Goal: Navigation & Orientation: Find specific page/section

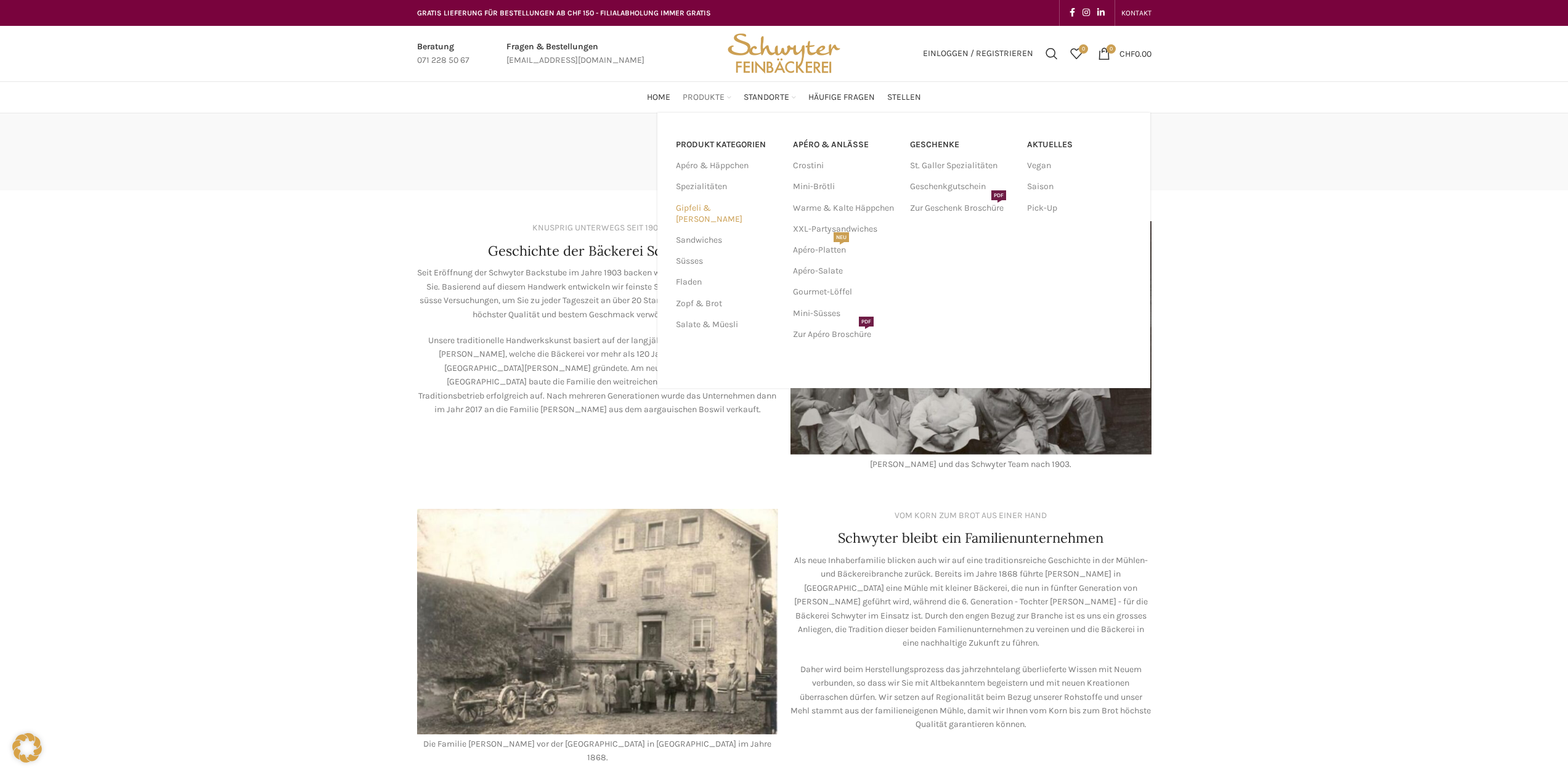
click at [699, 206] on link "Gipfeli & [PERSON_NAME]" at bounding box center [726, 213] width 102 height 32
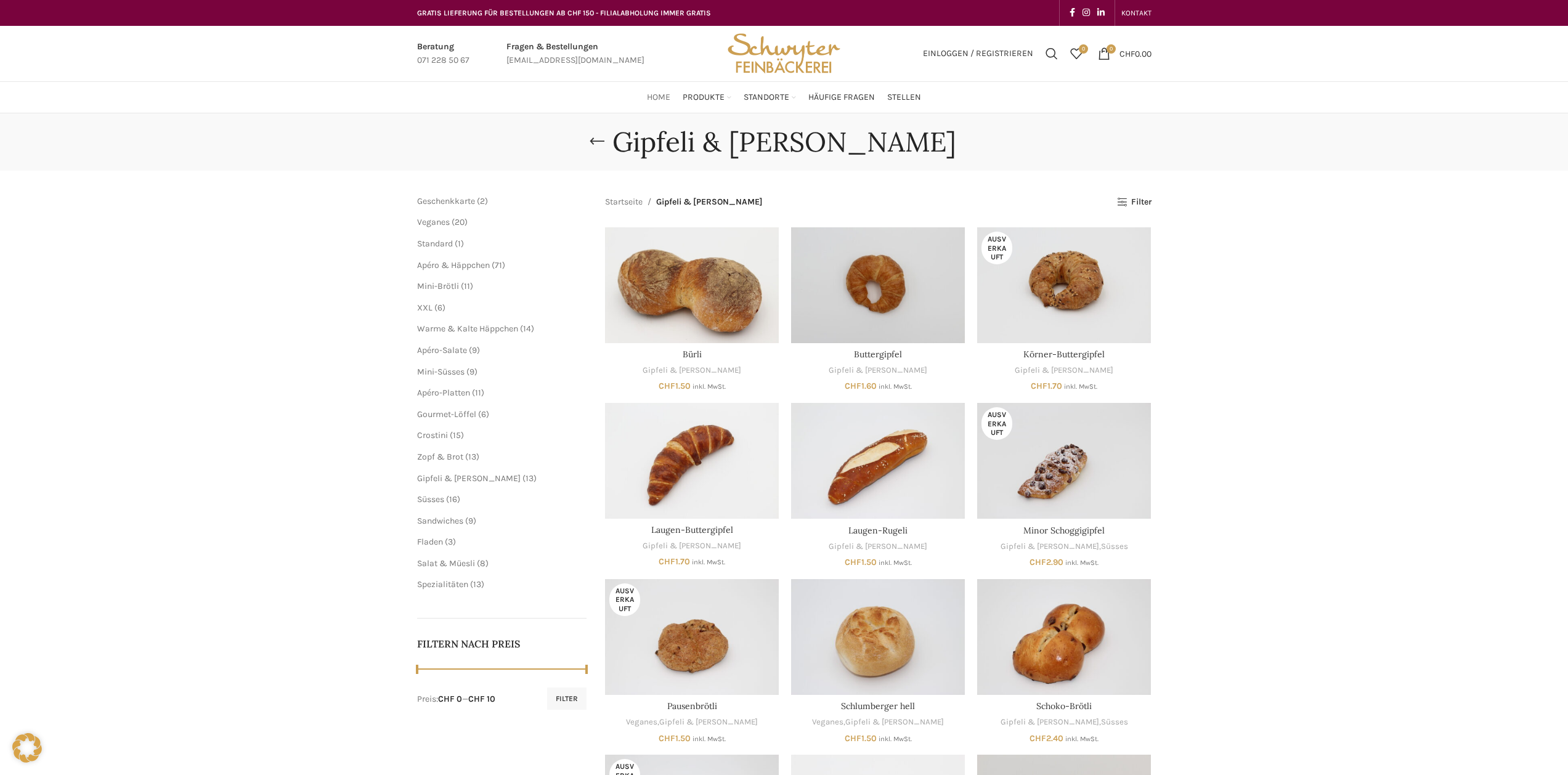
click at [669, 98] on span "Home" at bounding box center [659, 98] width 24 height 12
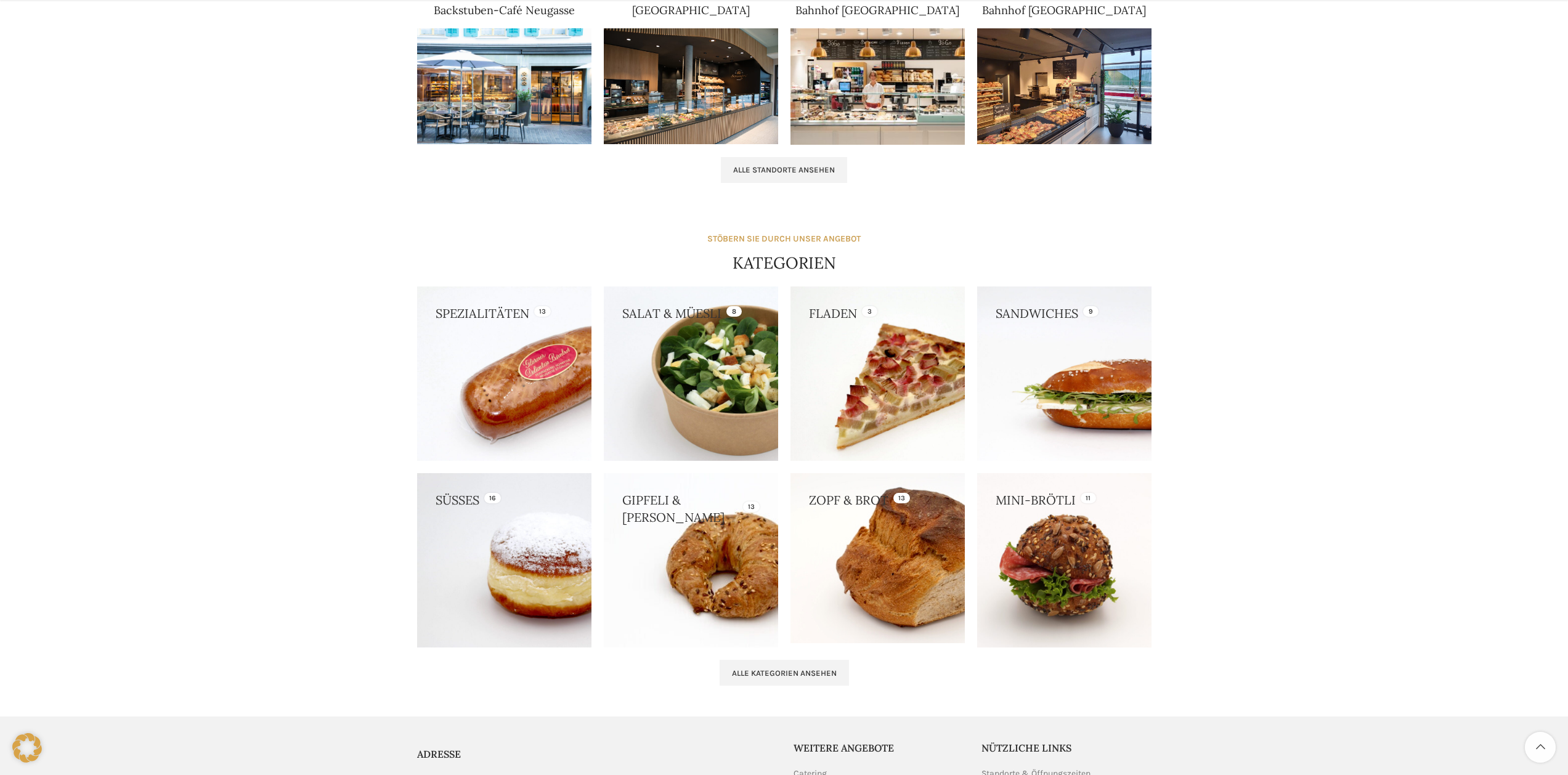
scroll to position [863, 0]
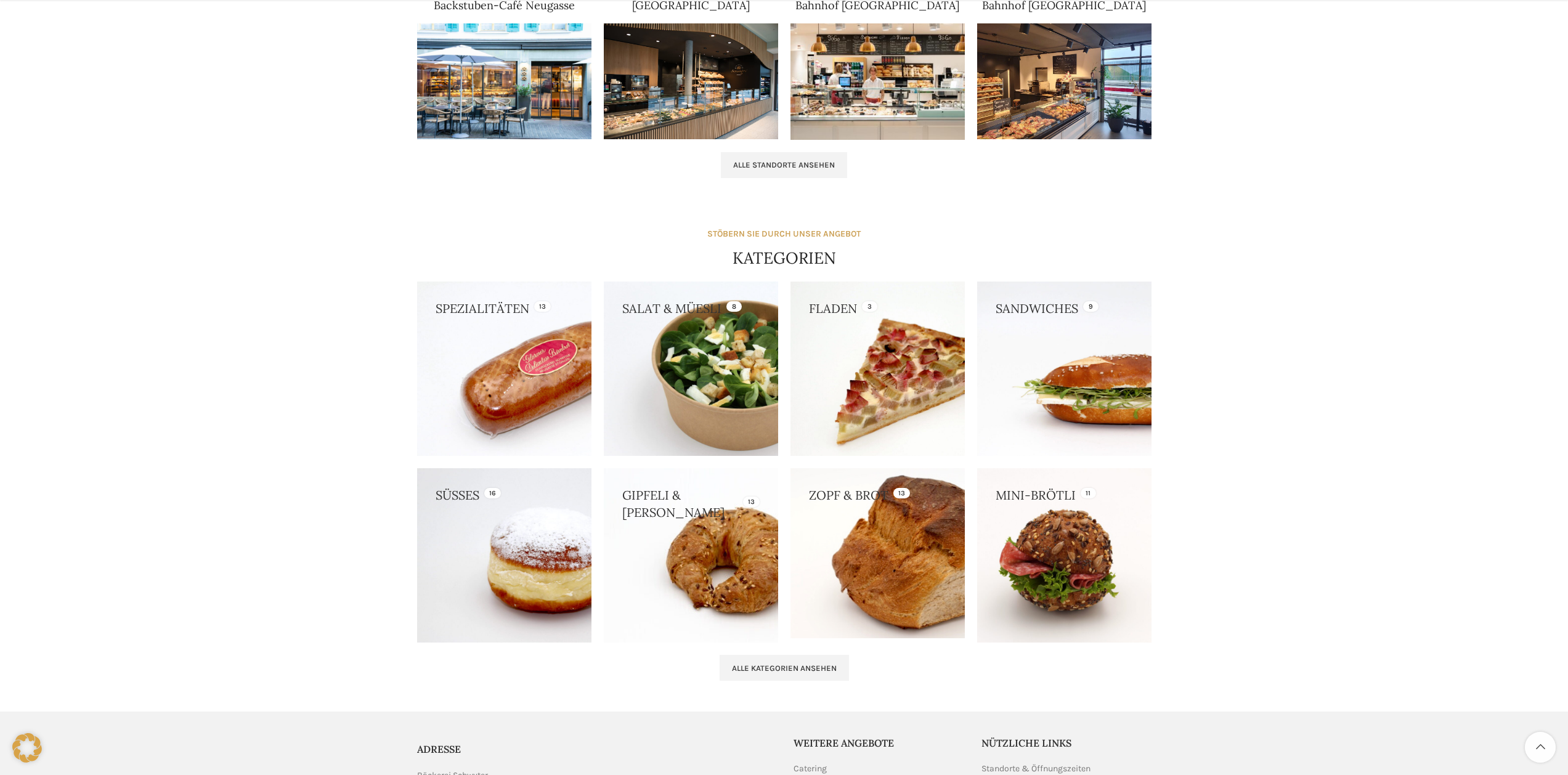
click at [827, 526] on link at bounding box center [878, 553] width 175 height 170
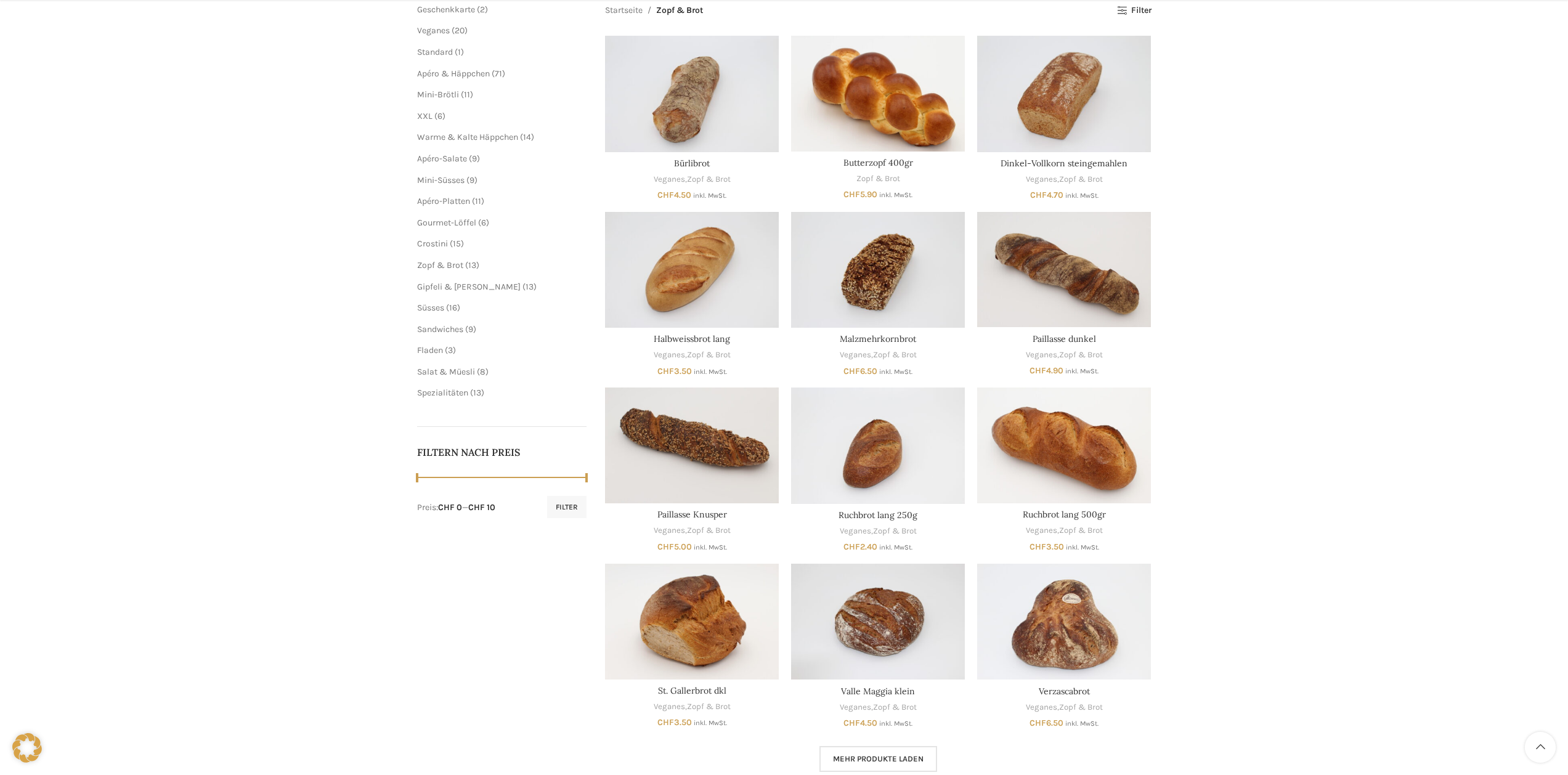
scroll to position [309, 0]
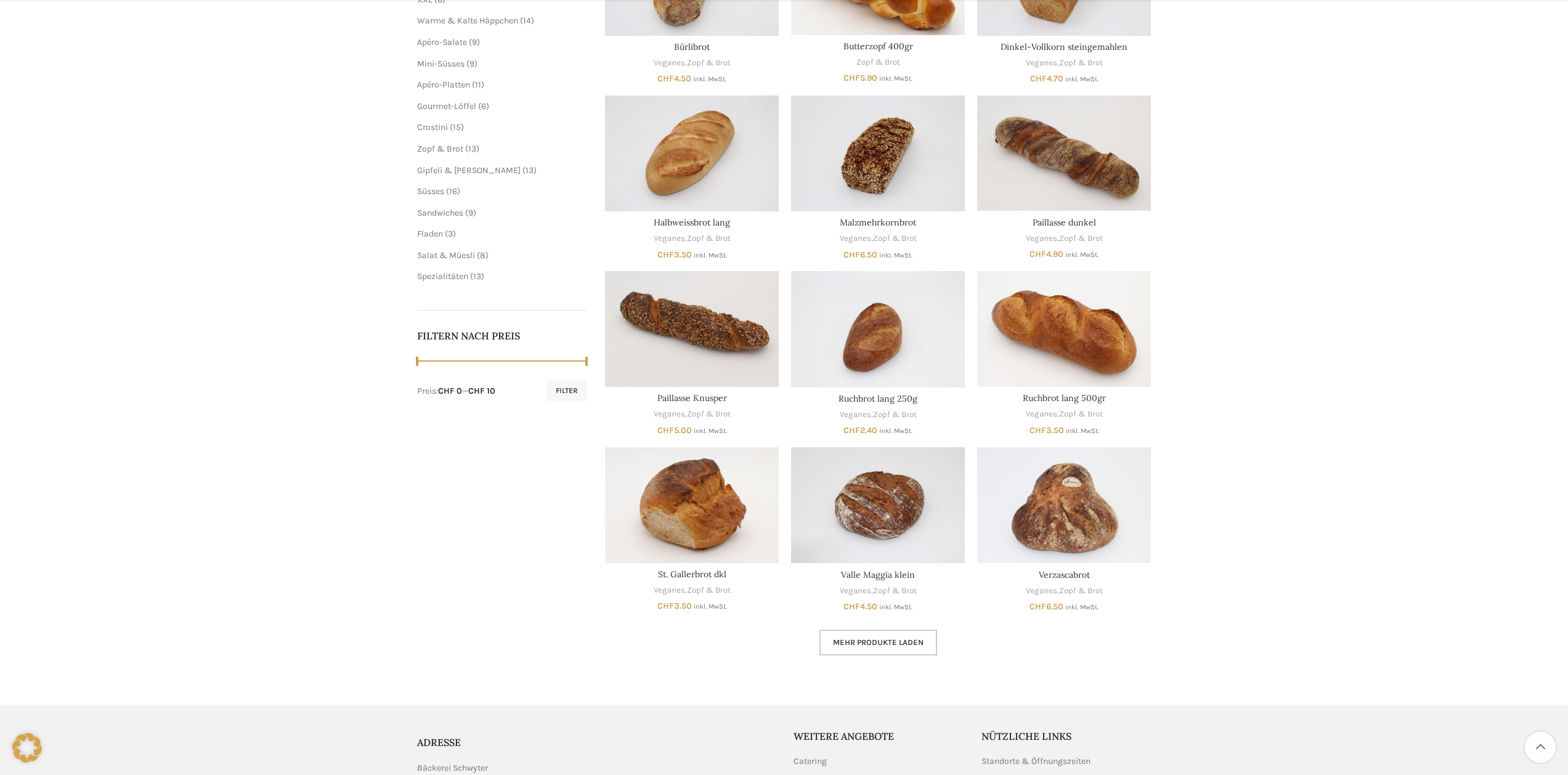
click at [880, 652] on link "Mehr Produkte laden" at bounding box center [878, 643] width 118 height 26
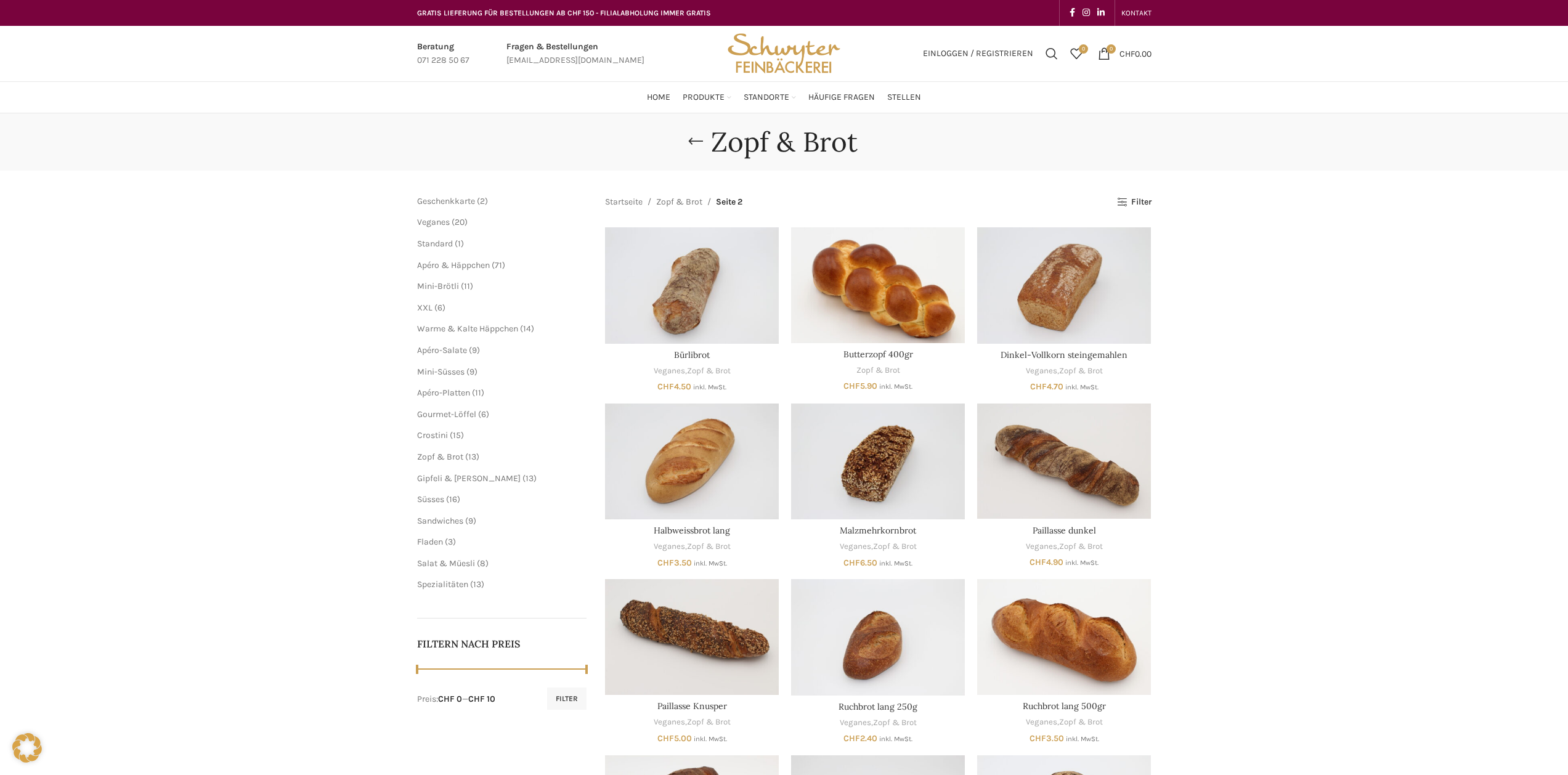
click at [825, 54] on img "Site logo" at bounding box center [784, 54] width 121 height 56
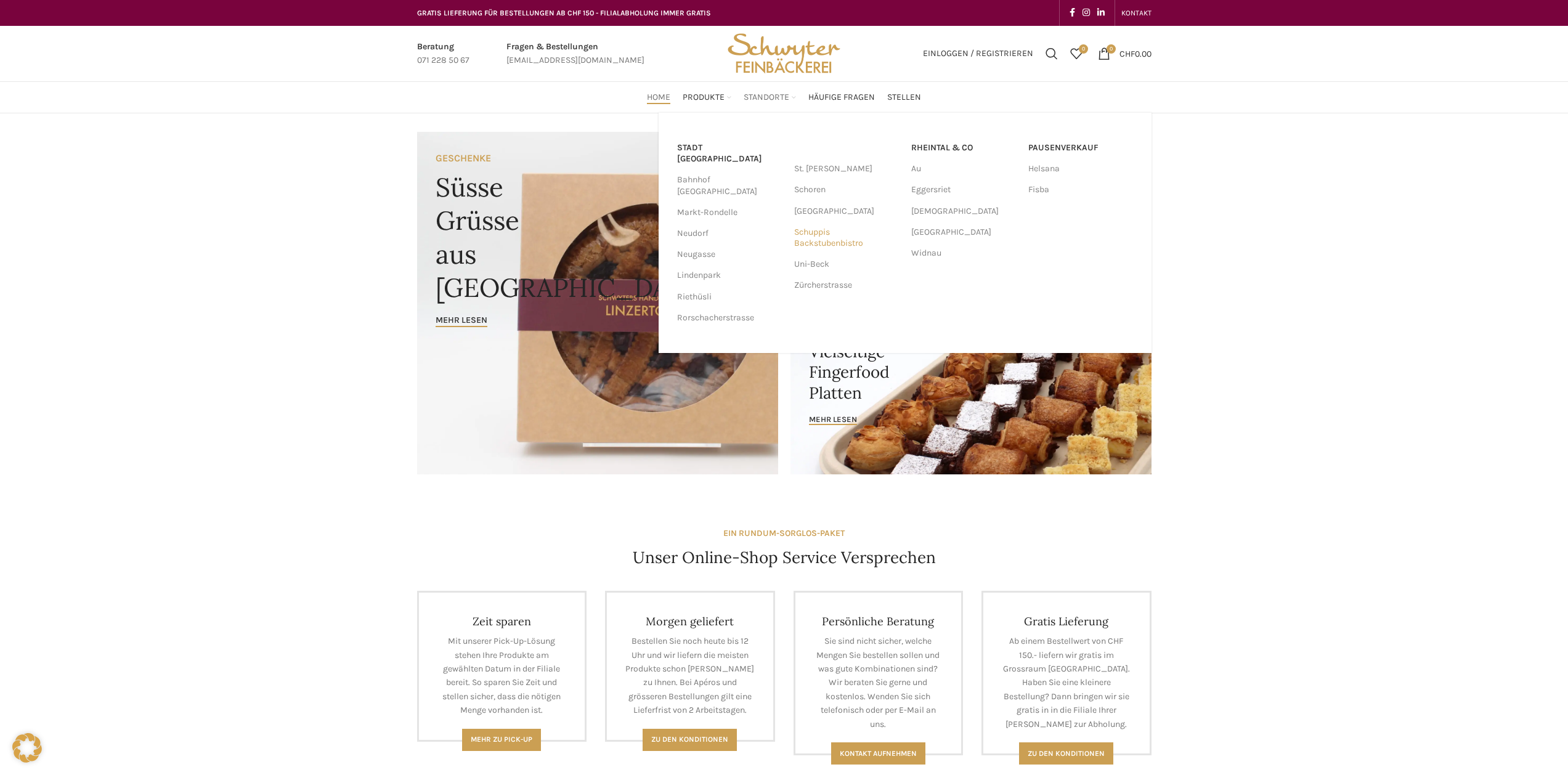
click at [833, 241] on link "Schuppis Backstubenbistro" at bounding box center [847, 238] width 105 height 32
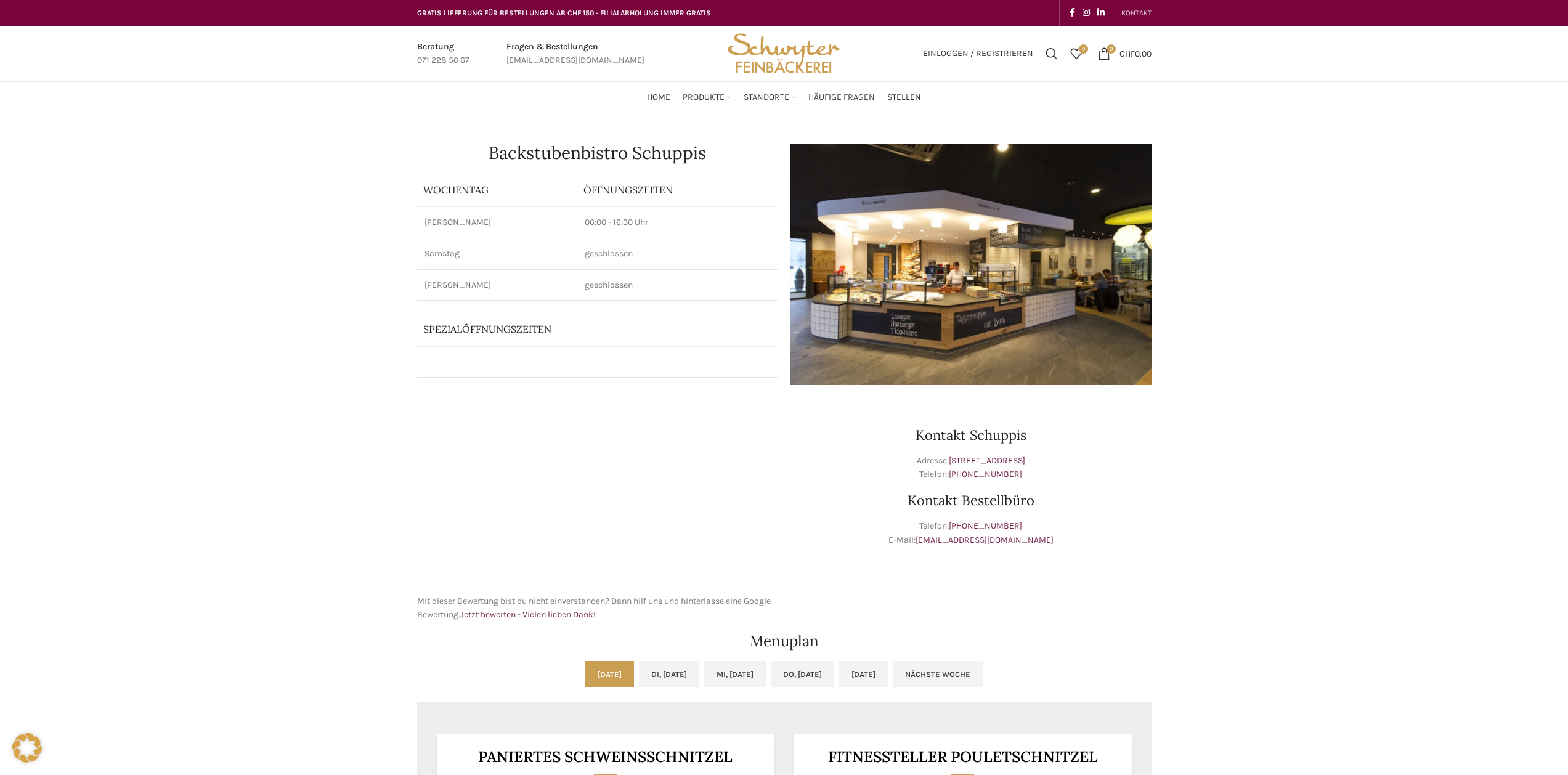
click at [1144, 11] on span "KONTAKT" at bounding box center [1136, 13] width 30 height 9
